Goal: Task Accomplishment & Management: Use online tool/utility

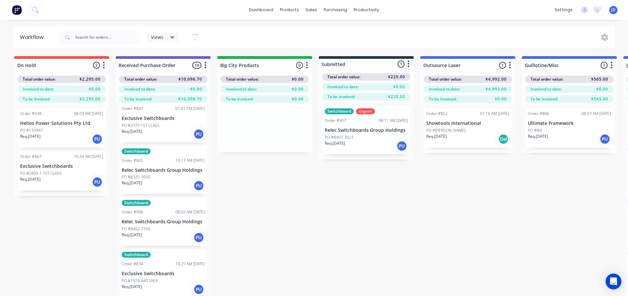
drag, startPoint x: 186, startPoint y: 254, endPoint x: 2, endPoint y: 229, distance: 185.2
click at [43, 186] on div "Req. [DATE] PU" at bounding box center [61, 181] width 83 height 11
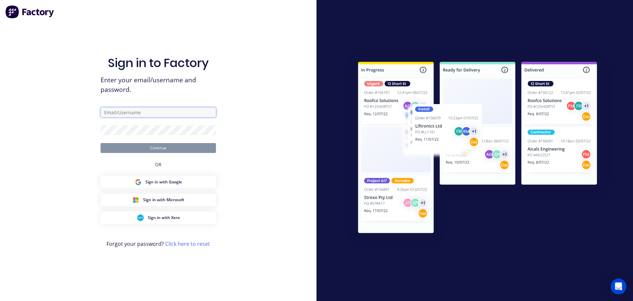
drag, startPoint x: 138, startPoint y: 110, endPoint x: 154, endPoint y: 117, distance: 18.6
click at [138, 110] on input "text" at bounding box center [158, 112] width 115 height 10
type input "[PERSON_NAME][EMAIL_ADDRESS][DOMAIN_NAME]"
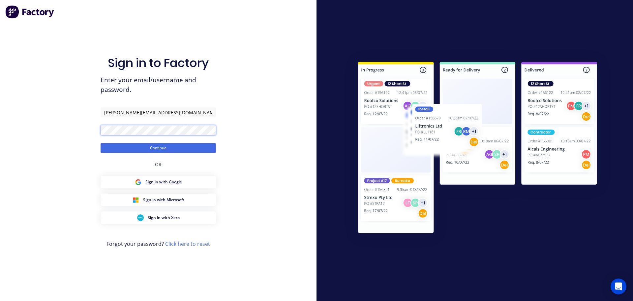
click at [101, 143] on button "Continue" at bounding box center [158, 148] width 115 height 10
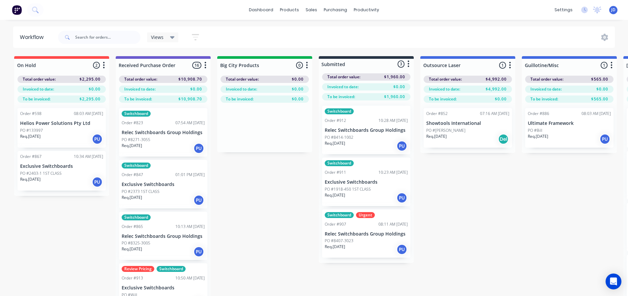
click at [56, 164] on p "Exclusive Switchboards" at bounding box center [61, 166] width 83 height 6
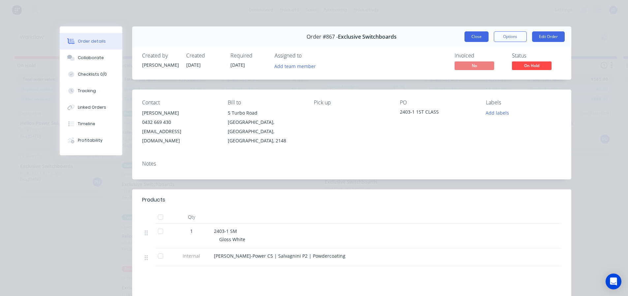
click at [478, 37] on button "Close" at bounding box center [477, 36] width 24 height 11
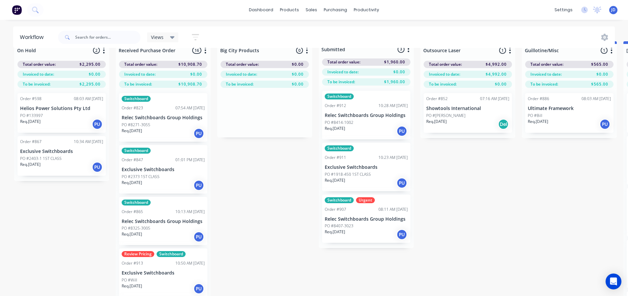
scroll to position [28, 0]
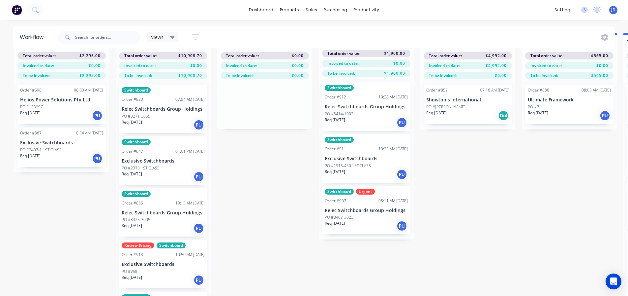
click at [143, 263] on div "Review Pricing Switchboard Order #913 10:50 AM [DATE] Exclusive Switchboards PO…" at bounding box center [163, 264] width 88 height 48
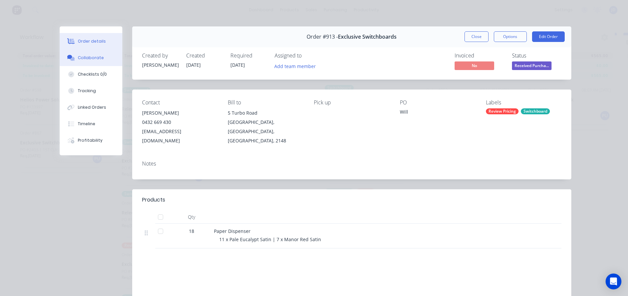
click at [92, 60] on div "Collaborate" at bounding box center [91, 58] width 26 height 6
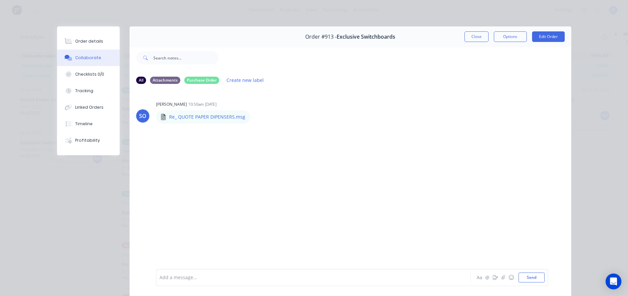
click at [197, 282] on div "Add a message... Aa @ ☺ Send" at bounding box center [352, 277] width 393 height 17
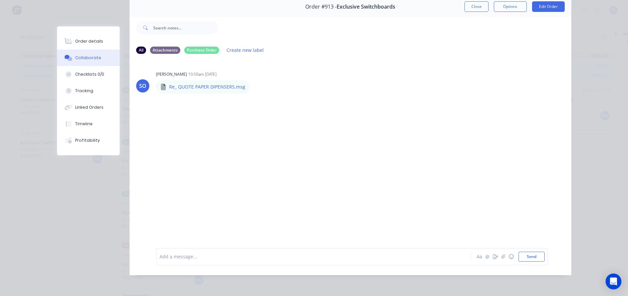
click at [191, 263] on div "Add a message... Aa @ ☺ Send" at bounding box center [352, 256] width 393 height 17
click at [203, 263] on div "Add a message... Aa @ ☺ Send" at bounding box center [352, 256] width 393 height 17
click at [187, 260] on div at bounding box center [304, 256] width 289 height 7
click at [481, 5] on button "Close" at bounding box center [477, 6] width 24 height 11
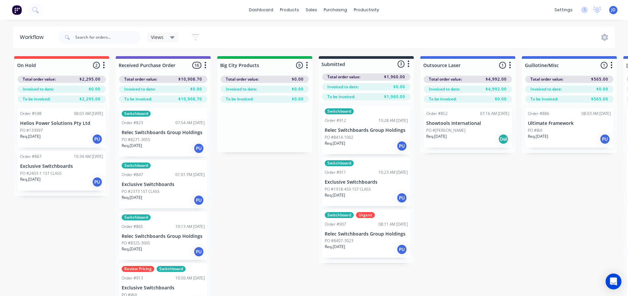
scroll to position [28, 0]
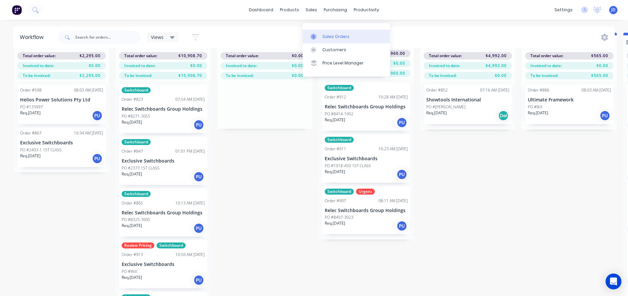
click at [314, 34] on icon at bounding box center [314, 37] width 6 height 6
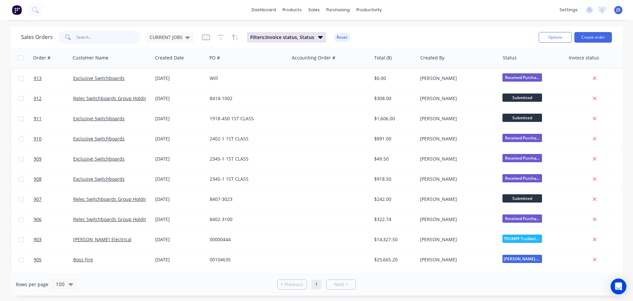
click at [119, 34] on input "text" at bounding box center [109, 37] width 64 height 13
type input "EBET"
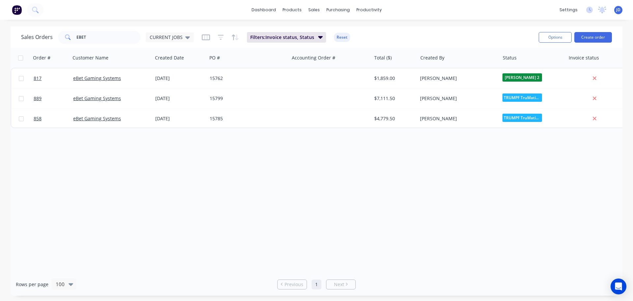
click at [216, 196] on div "Order # Customer Name Created Date PO # Accounting Order # Total ($) Created By…" at bounding box center [317, 160] width 612 height 225
